Goal: Find specific page/section: Find specific page/section

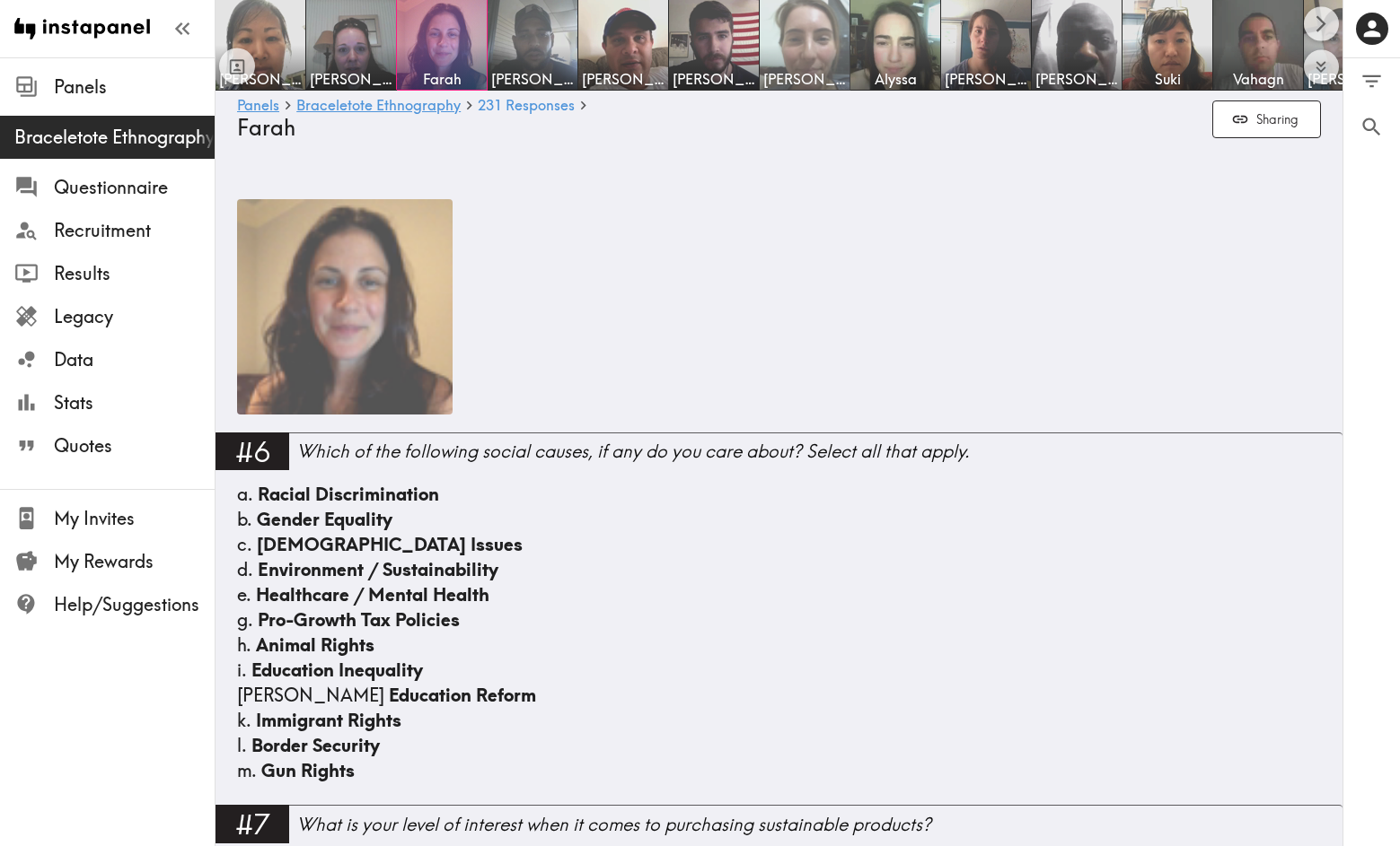
scroll to position [10, 0]
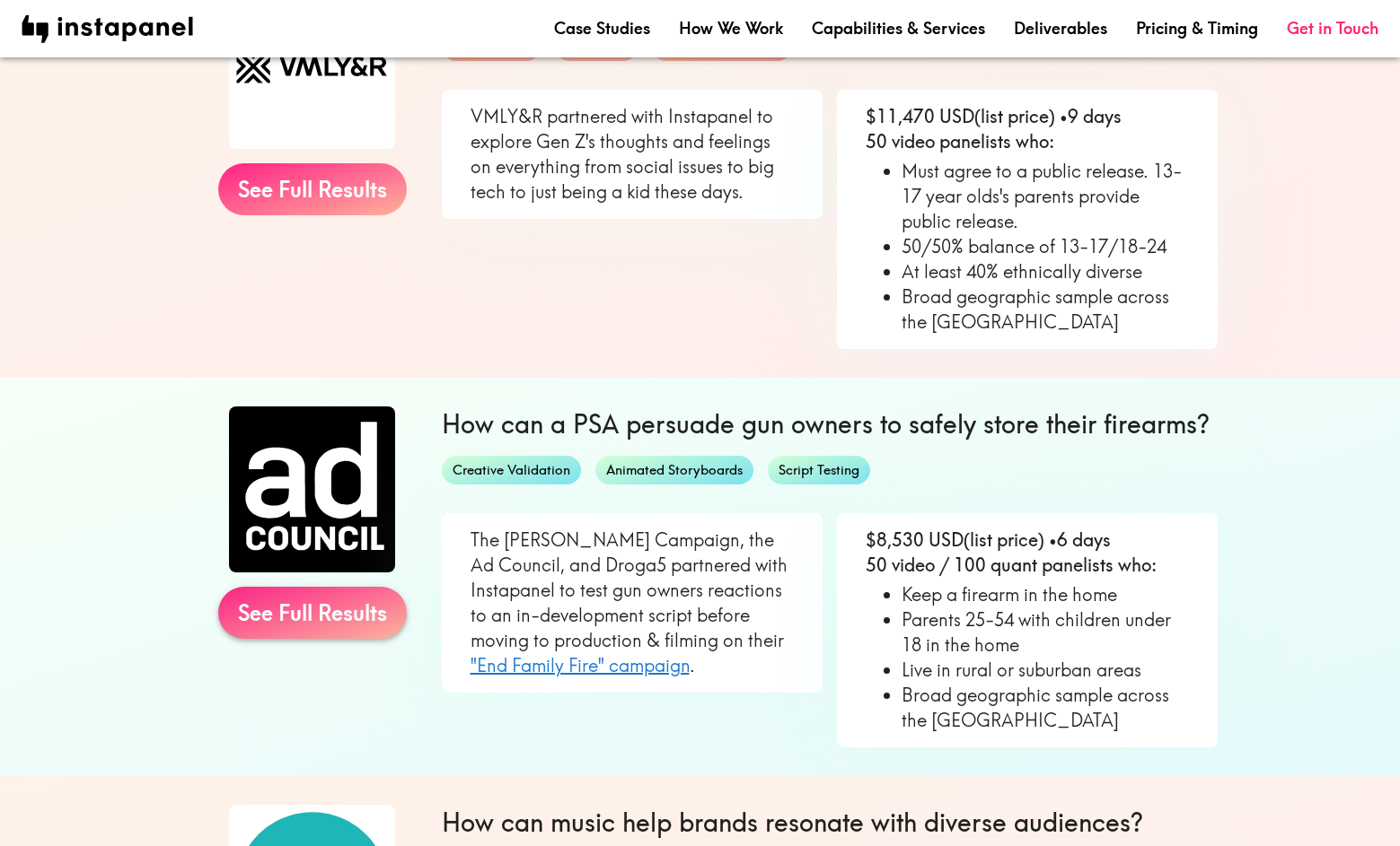
scroll to position [308, 0]
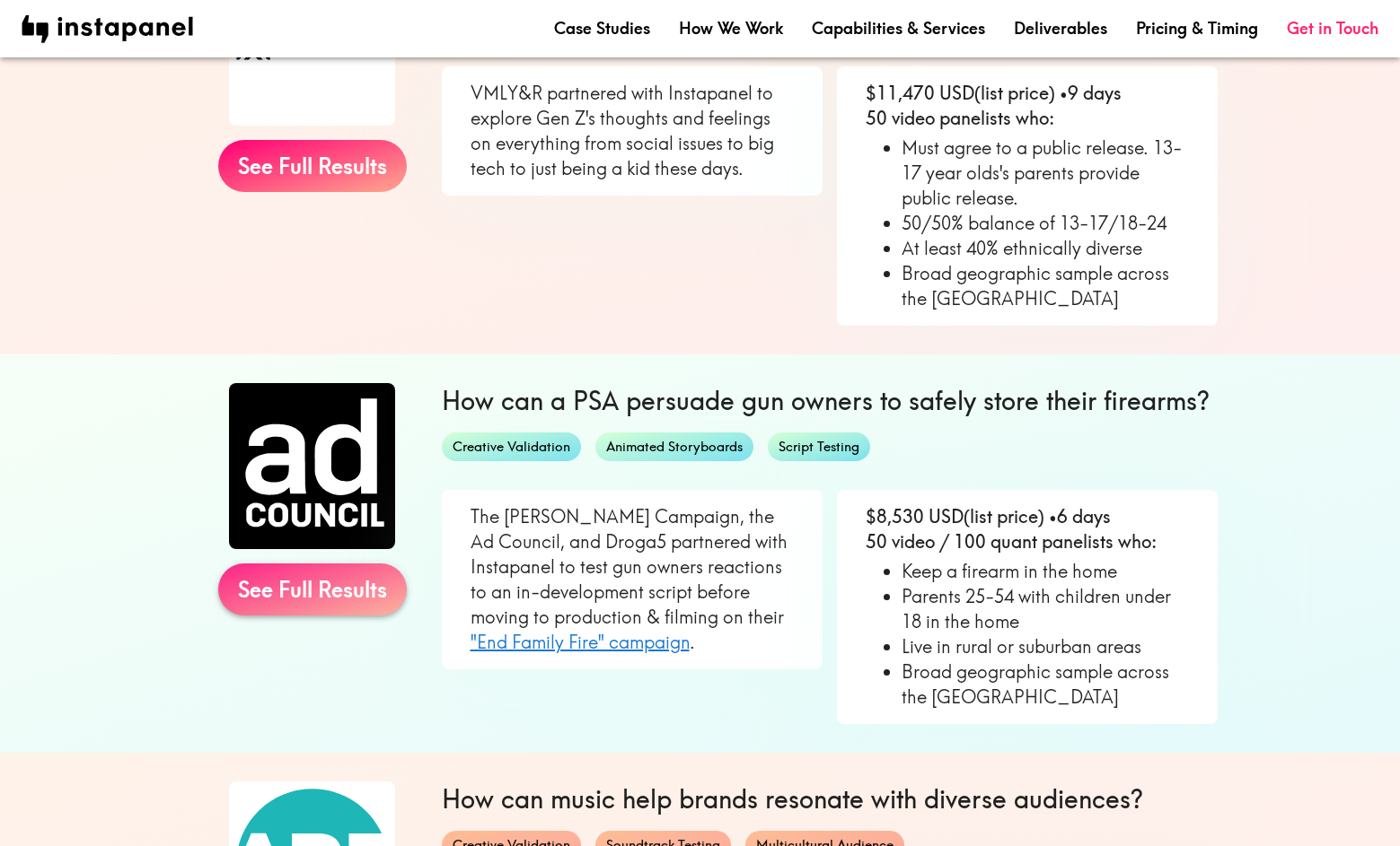
click at [328, 592] on link "See Full Results" at bounding box center [312, 589] width 188 height 52
